Goal: Task Accomplishment & Management: Manage account settings

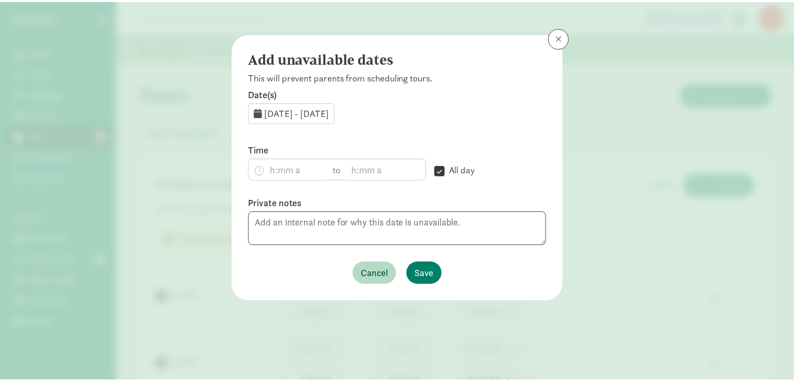
scroll to position [526, 0]
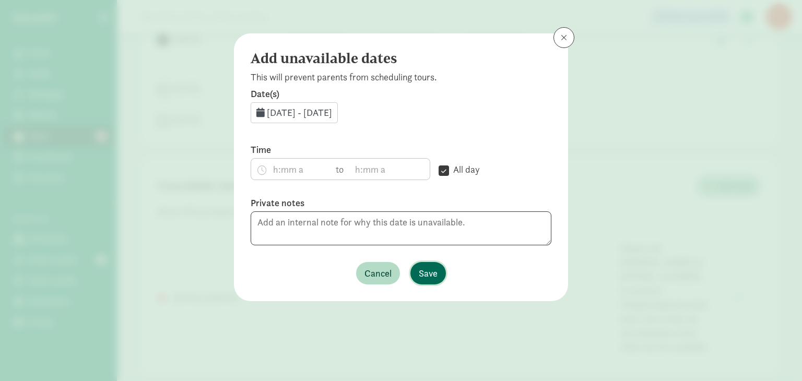
click at [425, 273] on span "Save" at bounding box center [428, 273] width 19 height 14
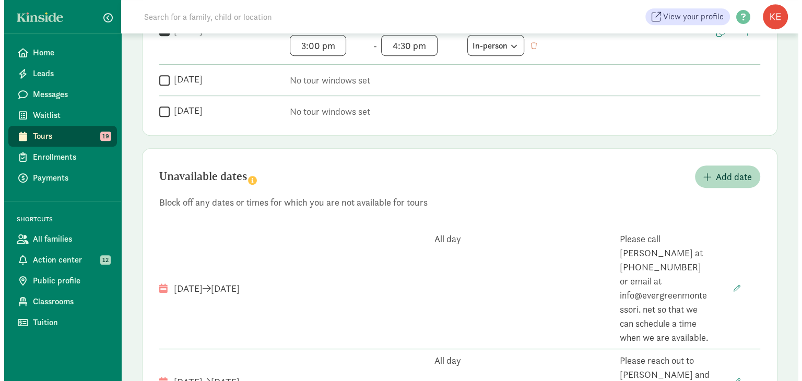
scroll to position [536, 0]
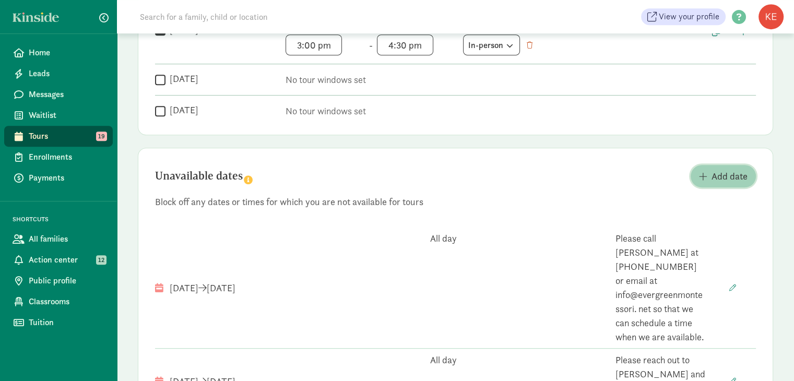
click at [720, 177] on span "Add date" at bounding box center [729, 176] width 36 height 14
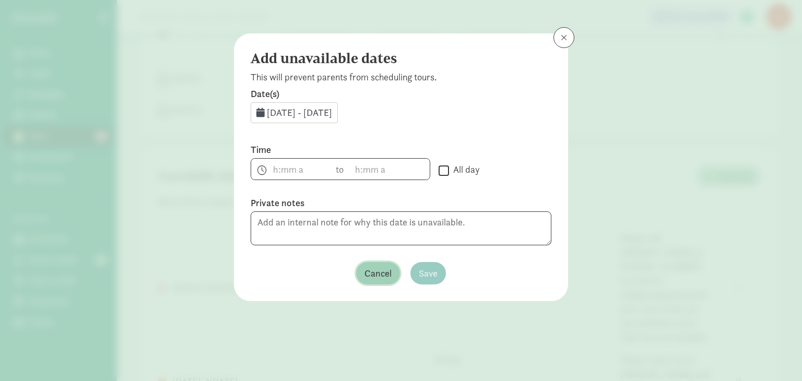
click at [373, 271] on span "Cancel" at bounding box center [377, 273] width 27 height 14
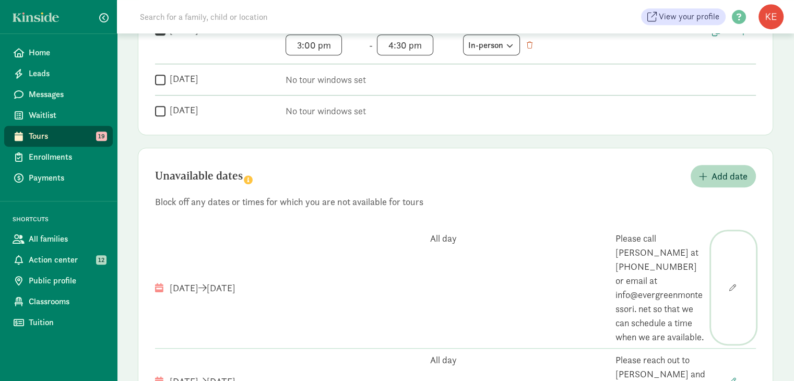
click at [731, 284] on span "button" at bounding box center [732, 287] width 7 height 7
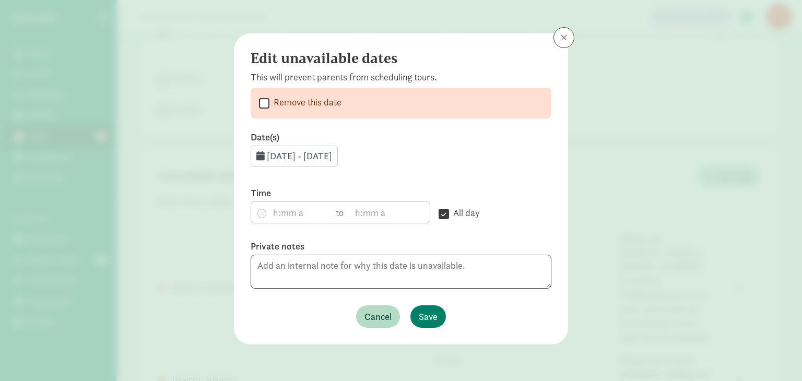
click at [269, 103] on input "Remove this date" at bounding box center [264, 103] width 10 height 14
checkbox input "true"
click at [430, 314] on span "Save" at bounding box center [428, 316] width 19 height 14
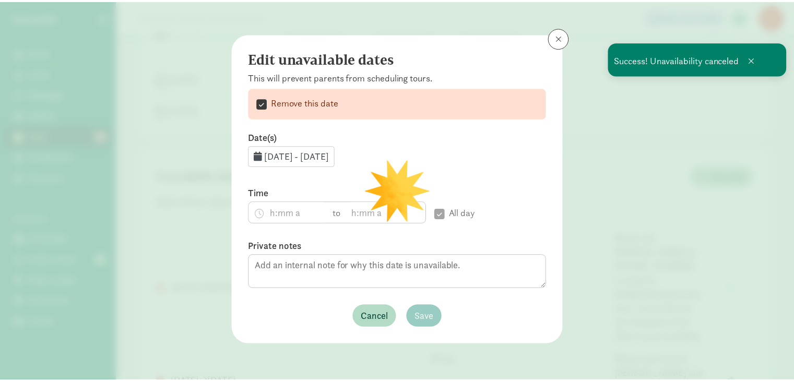
scroll to position [455, 0]
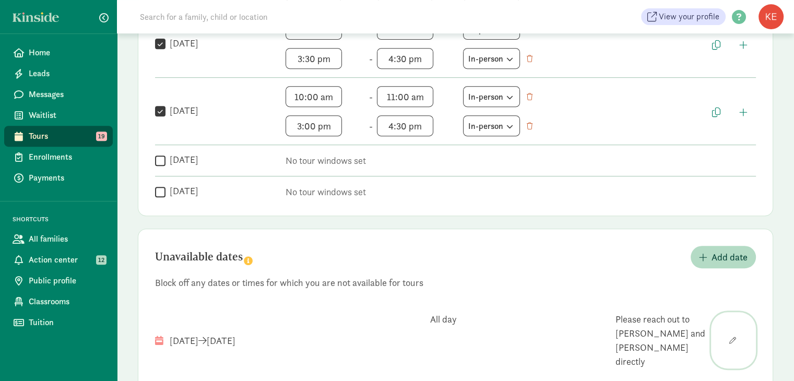
click at [732, 337] on span "button" at bounding box center [732, 340] width 7 height 7
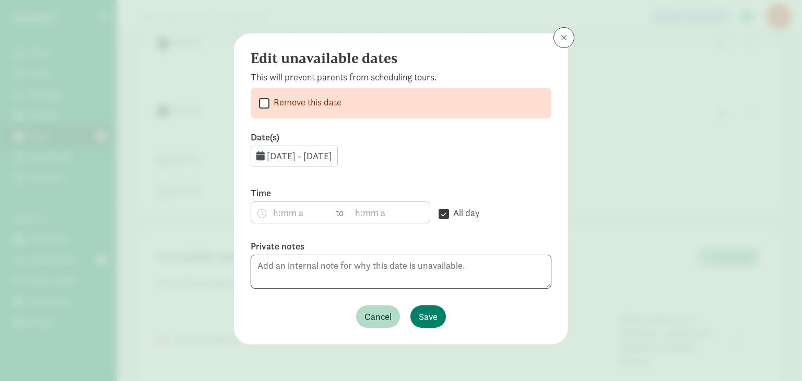
drag, startPoint x: 732, startPoint y: 326, endPoint x: 437, endPoint y: 160, distance: 338.6
click at [437, 160] on div "Edit unavailable dates This will prevent parents from scheduling tours.  Remov…" at bounding box center [401, 190] width 802 height 381
click at [332, 155] on span "[DATE] - [DATE]" at bounding box center [299, 156] width 65 height 12
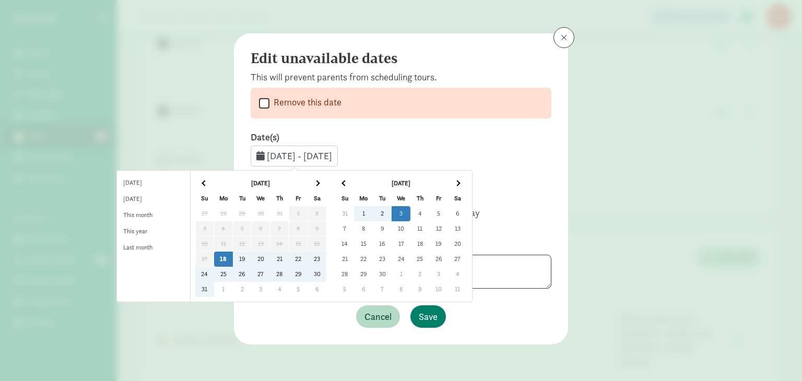
click at [402, 211] on td "2" at bounding box center [400, 213] width 19 height 15
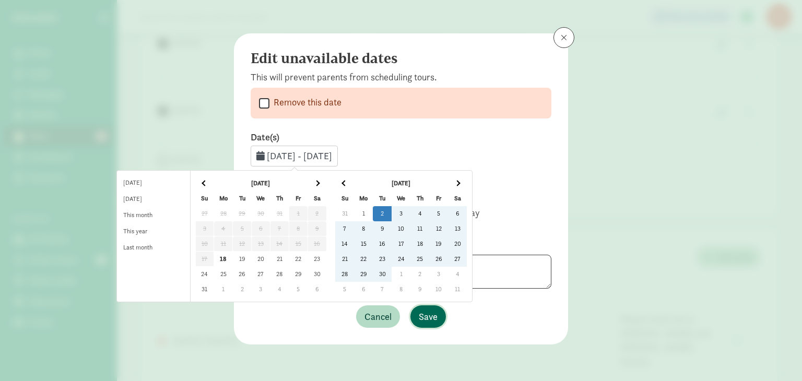
click at [428, 319] on span "Save" at bounding box center [428, 316] width 19 height 14
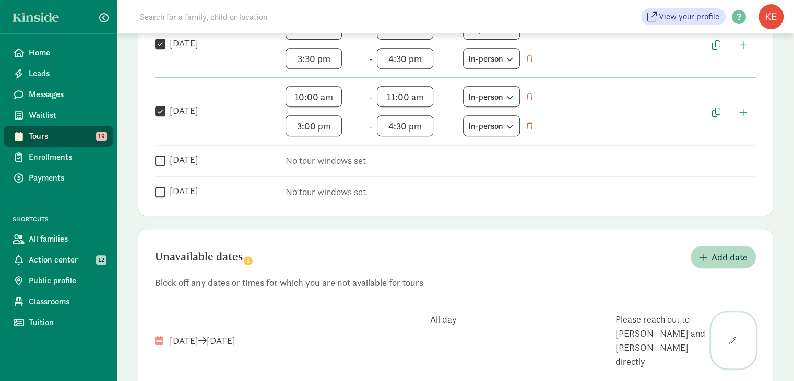
click at [735, 337] on span "button" at bounding box center [732, 340] width 7 height 7
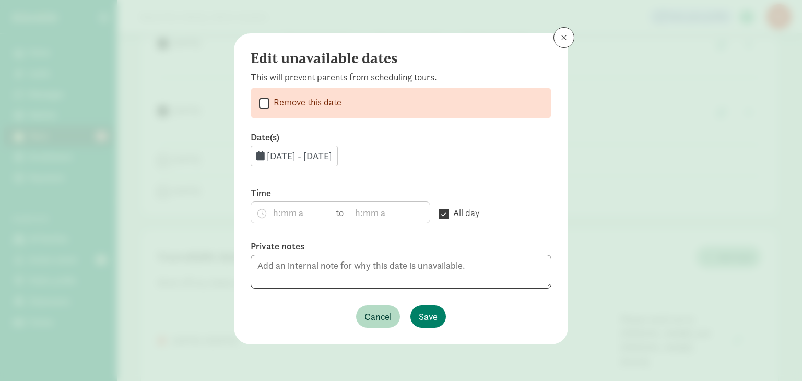
click at [332, 153] on span "[DATE] - [DATE]" at bounding box center [299, 156] width 65 height 12
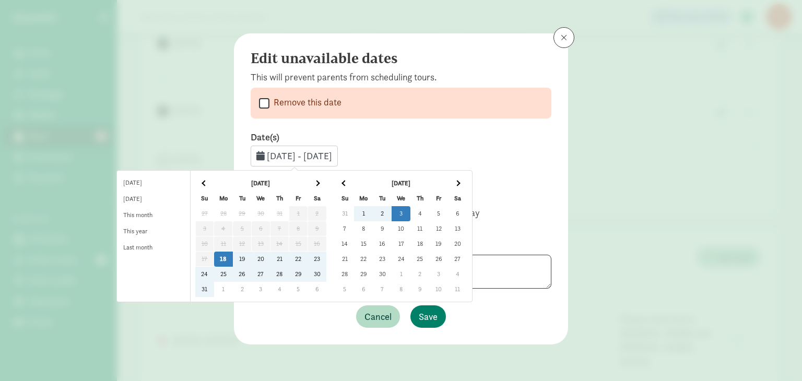
click at [403, 212] on td "2" at bounding box center [400, 213] width 19 height 15
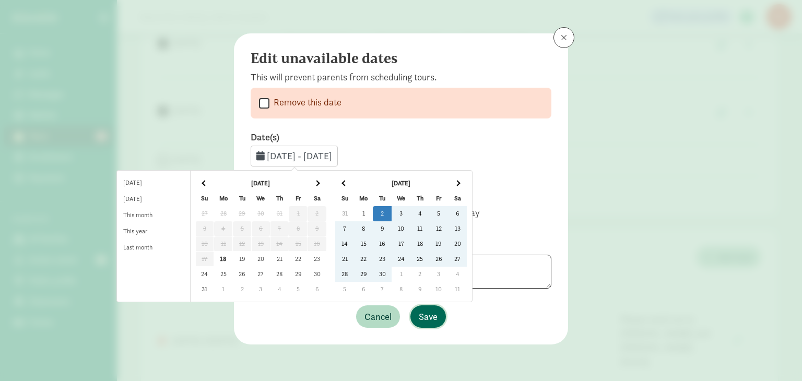
click at [433, 316] on span "Save" at bounding box center [428, 316] width 19 height 14
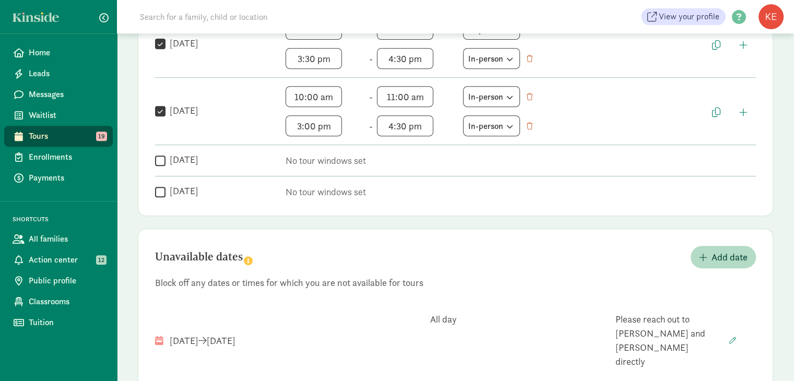
scroll to position [455, 0]
click at [727, 329] on button "button" at bounding box center [733, 341] width 45 height 56
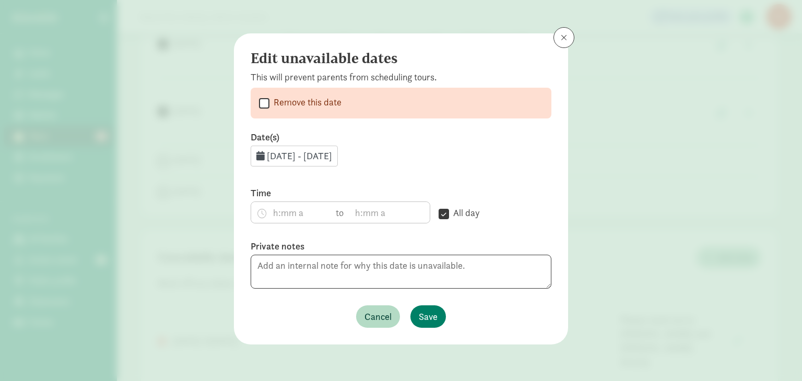
click at [332, 158] on span "[DATE] - [DATE]" at bounding box center [299, 156] width 65 height 12
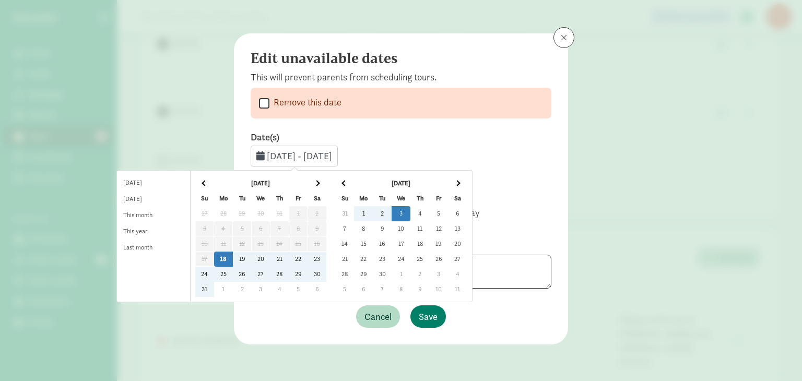
click at [403, 213] on td "2" at bounding box center [400, 213] width 19 height 15
click at [233, 257] on td "18" at bounding box center [223, 259] width 19 height 15
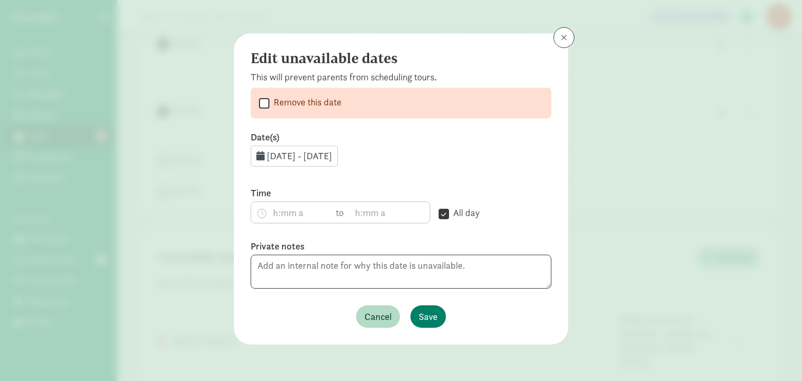
click at [332, 151] on span "[DATE] - [DATE]" at bounding box center [299, 156] width 65 height 12
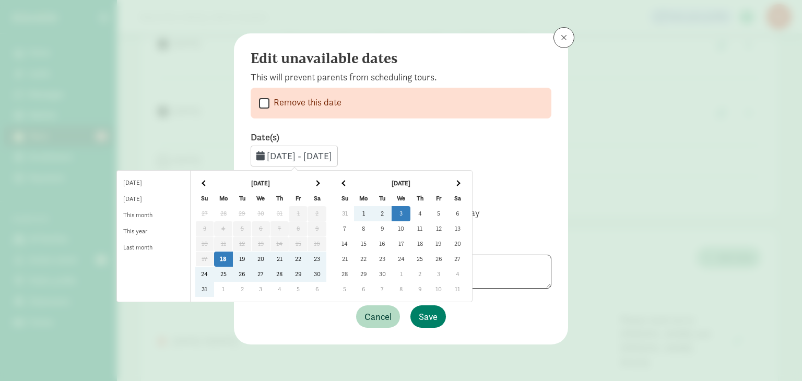
click at [406, 210] on td "2" at bounding box center [400, 213] width 19 height 15
click at [233, 259] on td "18" at bounding box center [223, 259] width 19 height 15
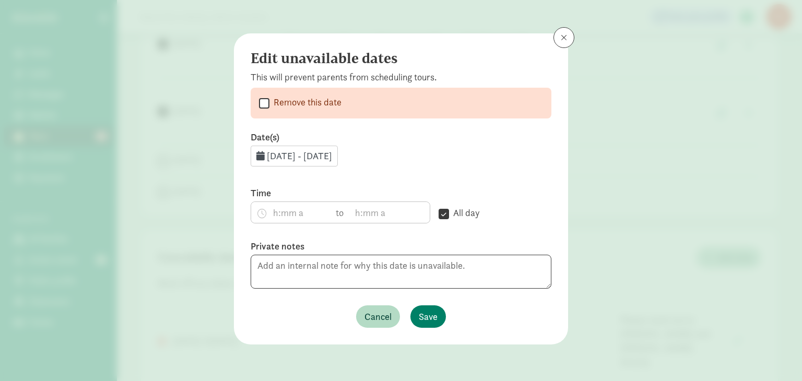
click at [332, 157] on span "[DATE] - [DATE]" at bounding box center [299, 156] width 65 height 12
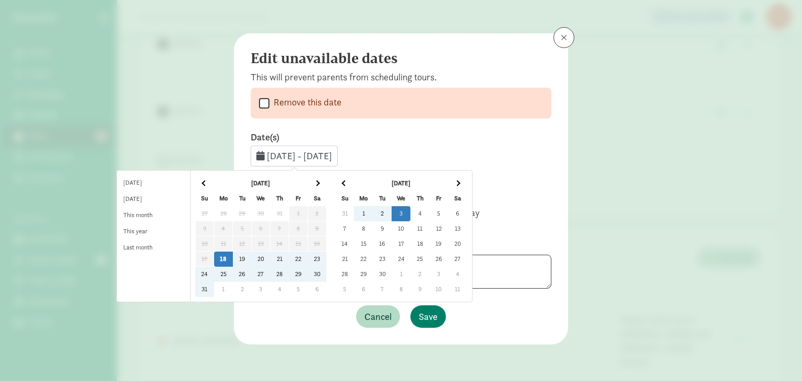
click at [407, 211] on td "2" at bounding box center [400, 213] width 19 height 15
click at [233, 259] on td "18" at bounding box center [223, 259] width 19 height 15
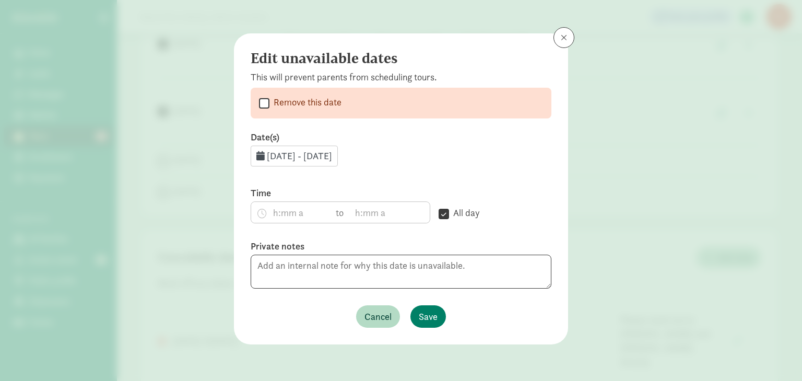
click at [332, 157] on span "[DATE] - [DATE]" at bounding box center [299, 156] width 65 height 12
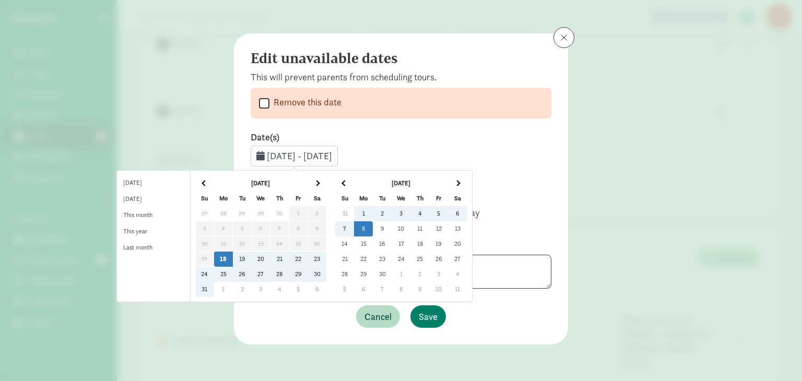
click at [233, 257] on td "18" at bounding box center [223, 259] width 19 height 15
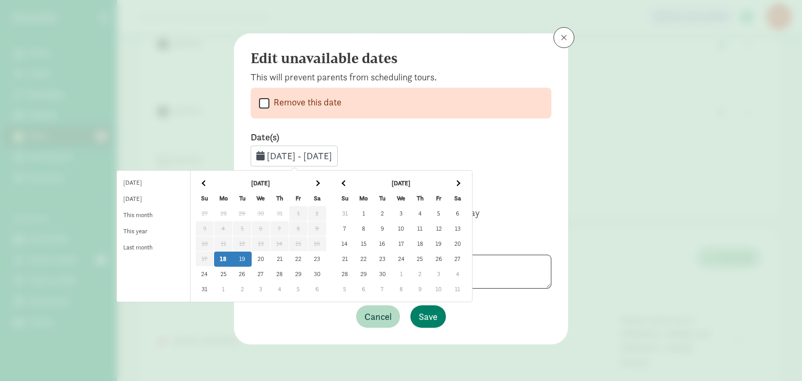
click at [284, 244] on table "[DATE] Su Mo Tu We Th Fr Sa 27 28 29 30 31 1 2 3 4 5 6 7 8 9 10 11 12 13 14 15 …" at bounding box center [261, 236] width 132 height 122
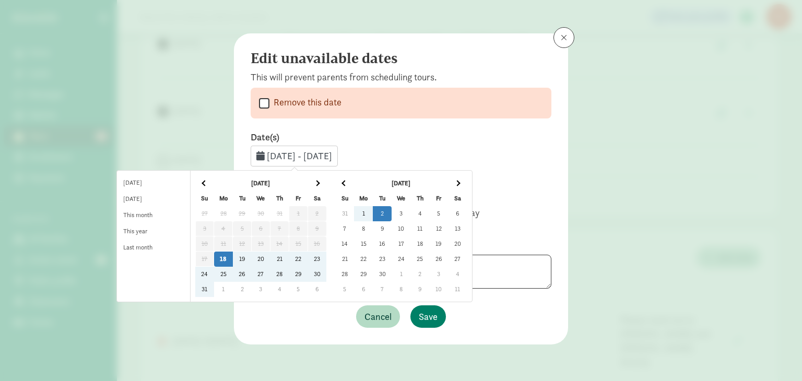
click at [391, 216] on td "2" at bounding box center [382, 213] width 19 height 15
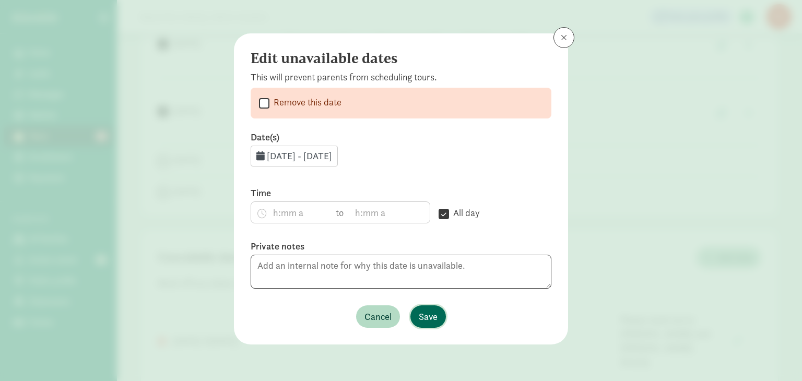
click at [422, 313] on span "Save" at bounding box center [428, 316] width 19 height 14
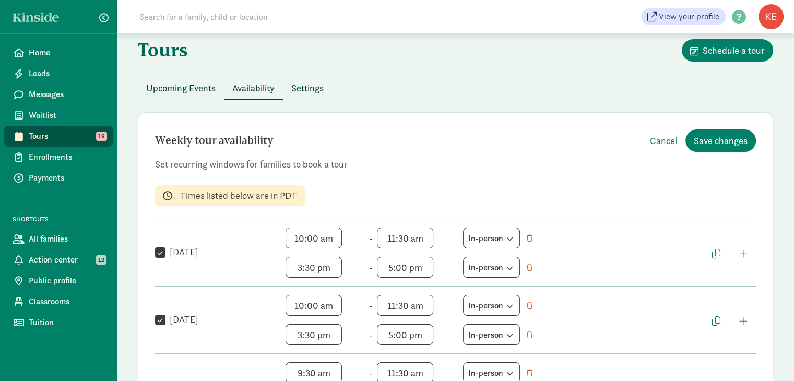
scroll to position [0, 0]
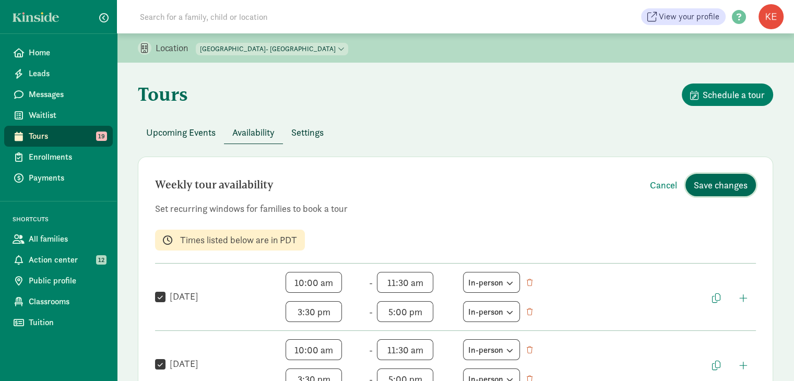
click at [722, 186] on span "Save changes" at bounding box center [721, 185] width 54 height 14
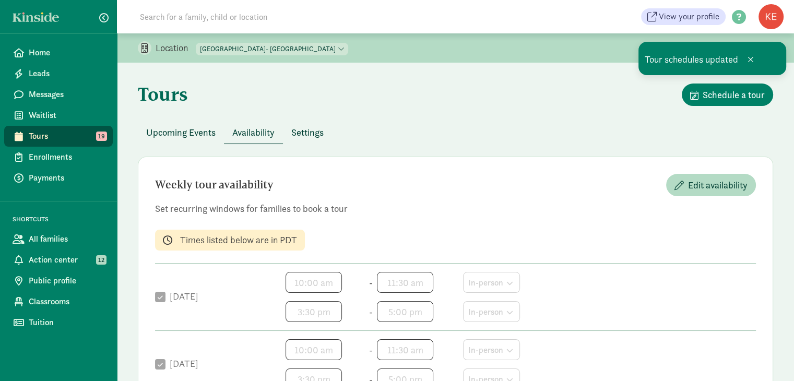
click at [44, 137] on span "Tours" at bounding box center [67, 136] width 76 height 13
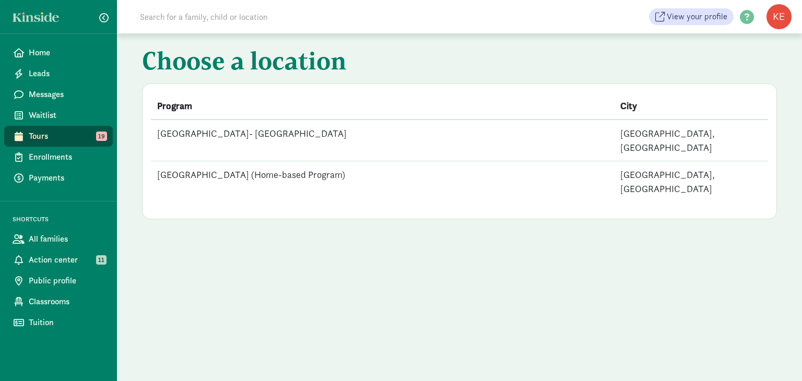
click at [271, 161] on td "[GEOGRAPHIC_DATA] (Home-based Program)" at bounding box center [382, 181] width 463 height 41
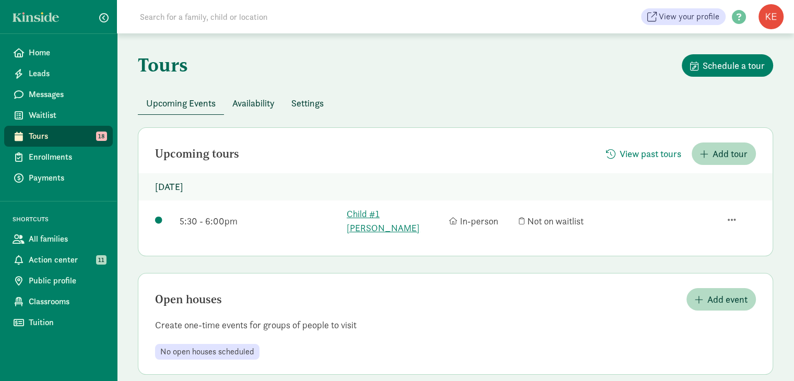
scroll to position [28, 0]
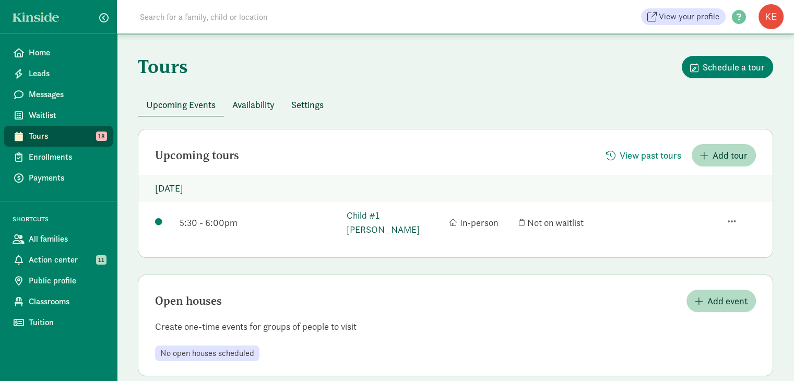
click at [382, 220] on link "Child #1 [PERSON_NAME]" at bounding box center [395, 222] width 97 height 28
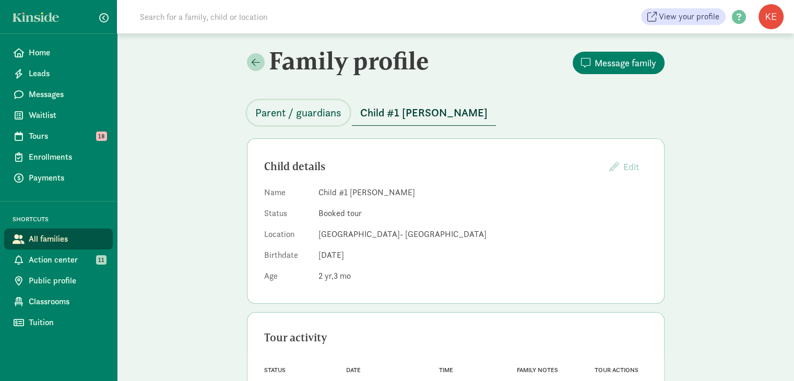
click at [276, 109] on span "Parent / guardians" at bounding box center [298, 112] width 86 height 17
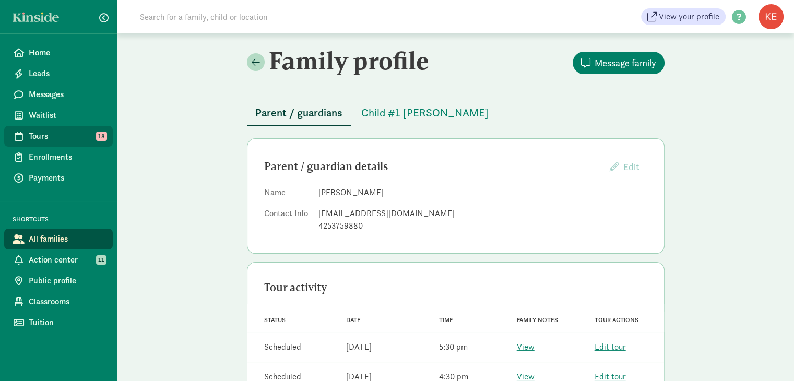
click at [57, 135] on span "Tours" at bounding box center [67, 136] width 76 height 13
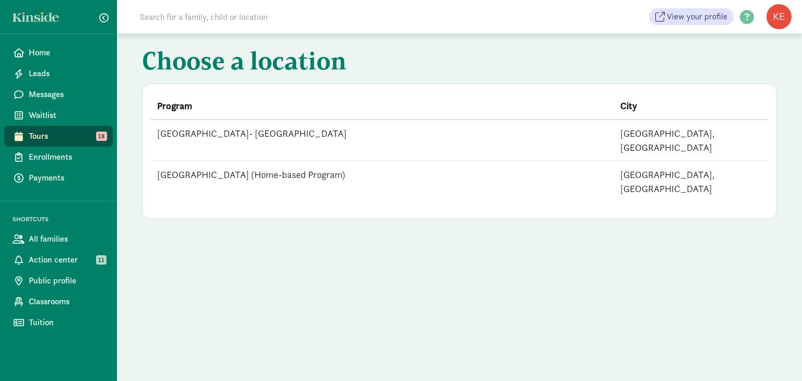
click at [295, 165] on td "[GEOGRAPHIC_DATA] (Home-based Program)" at bounding box center [382, 181] width 463 height 41
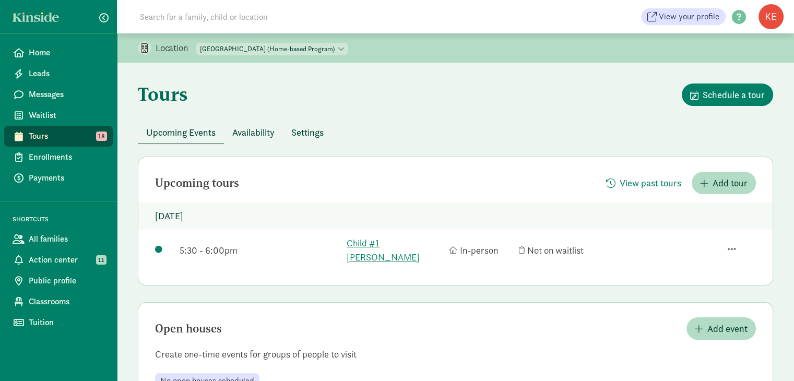
click at [253, 132] on span "Availability" at bounding box center [253, 132] width 42 height 14
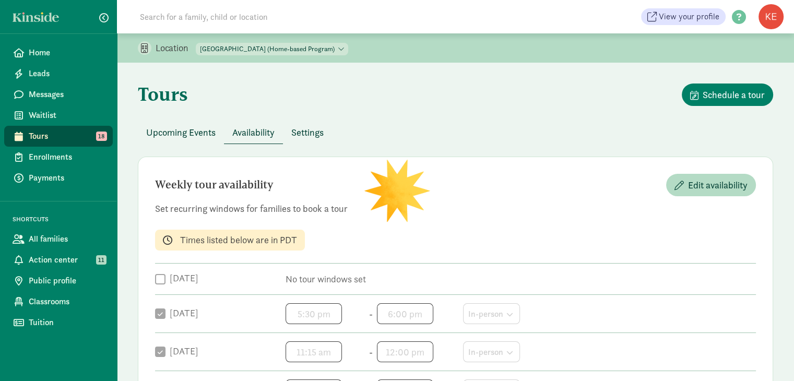
checkbox input "true"
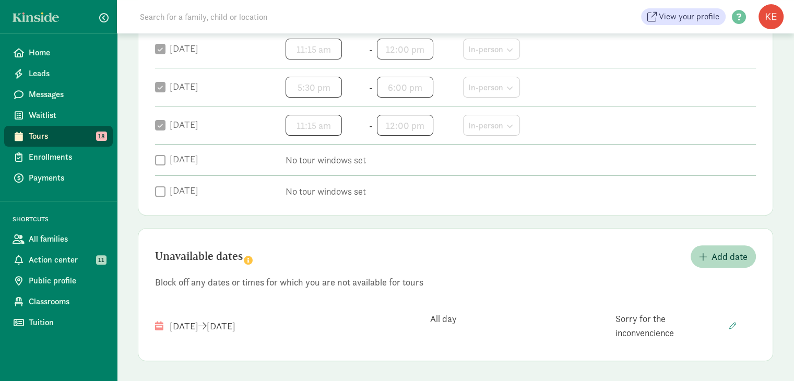
scroll to position [300, 0]
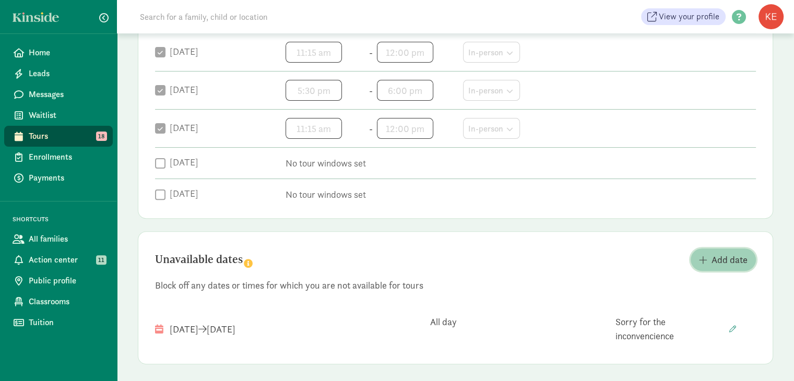
click at [726, 265] on span "Add date" at bounding box center [729, 260] width 36 height 14
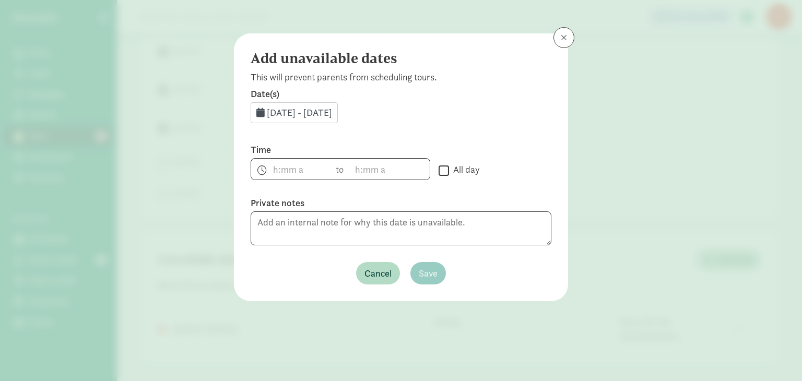
click at [332, 114] on span "[DATE] - [DATE]" at bounding box center [299, 112] width 65 height 12
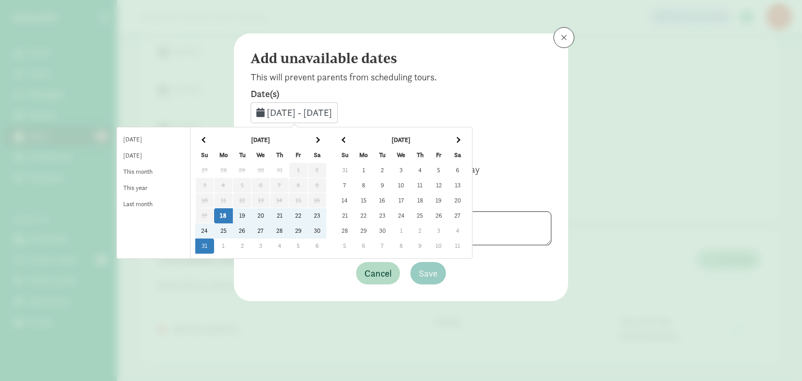
click at [233, 218] on td "18" at bounding box center [223, 215] width 19 height 15
click at [391, 170] on td "2" at bounding box center [382, 170] width 19 height 15
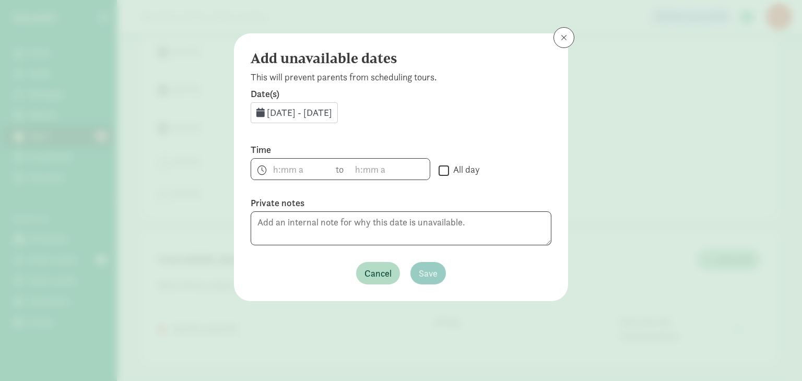
click at [444, 174] on input "All day" at bounding box center [443, 170] width 10 height 14
checkbox input "true"
click at [430, 274] on span "Save" at bounding box center [428, 273] width 19 height 14
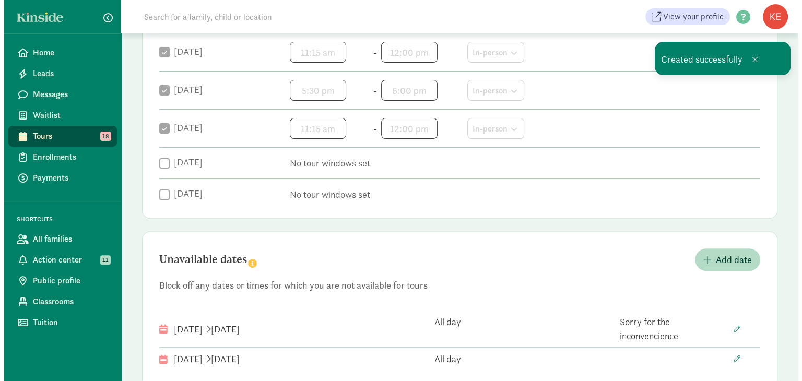
scroll to position [326, 0]
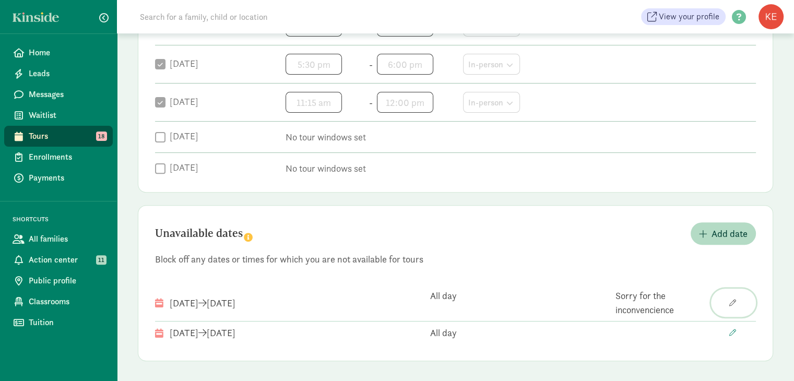
click at [726, 300] on span "button" at bounding box center [733, 303] width 37 height 7
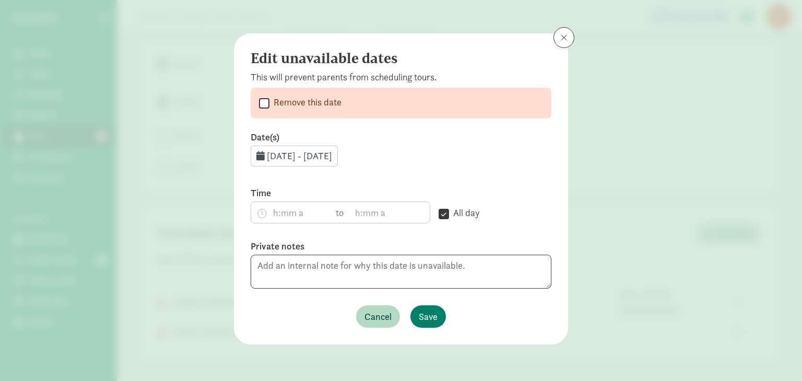
click at [261, 104] on input "Remove this date" at bounding box center [264, 103] width 10 height 14
checkbox input "true"
click at [427, 314] on span "Save" at bounding box center [428, 316] width 19 height 14
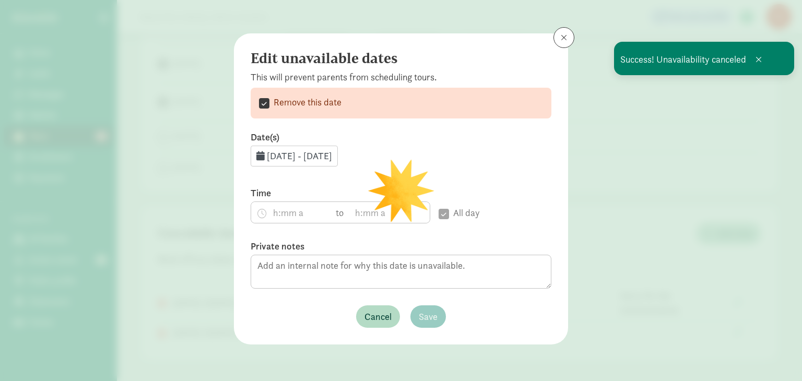
click at [525, 244] on div "Date(s) Aug 20, 2025 - Aug 31, 2025 Time h 12 1 2 3 4 5 6 7 8 9 10 11 mm 00 15 …" at bounding box center [401, 229] width 301 height 197
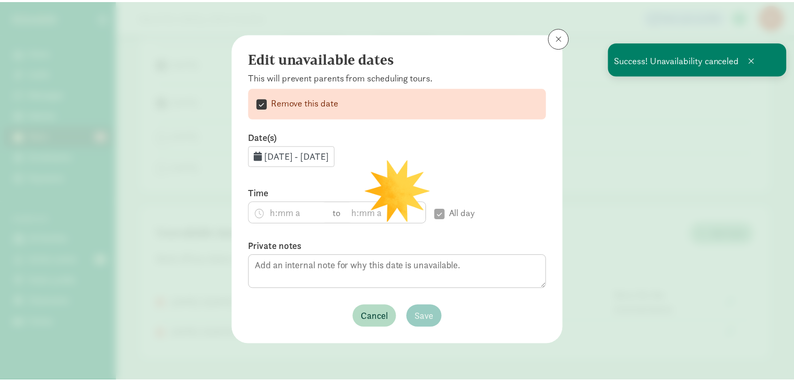
scroll to position [288, 0]
